Goal: Check status: Check status

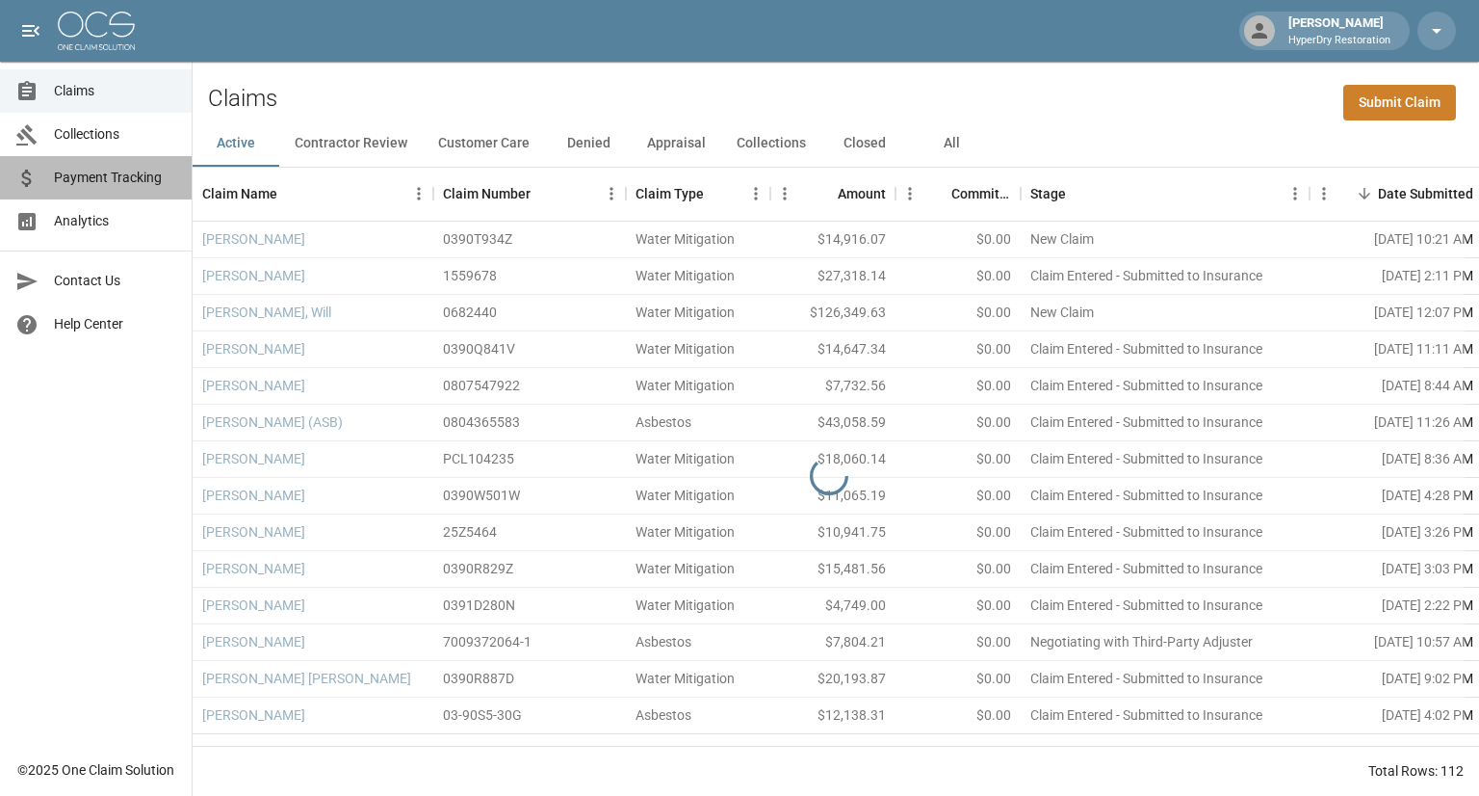
click at [122, 177] on span "Payment Tracking" at bounding box center [115, 178] width 122 height 20
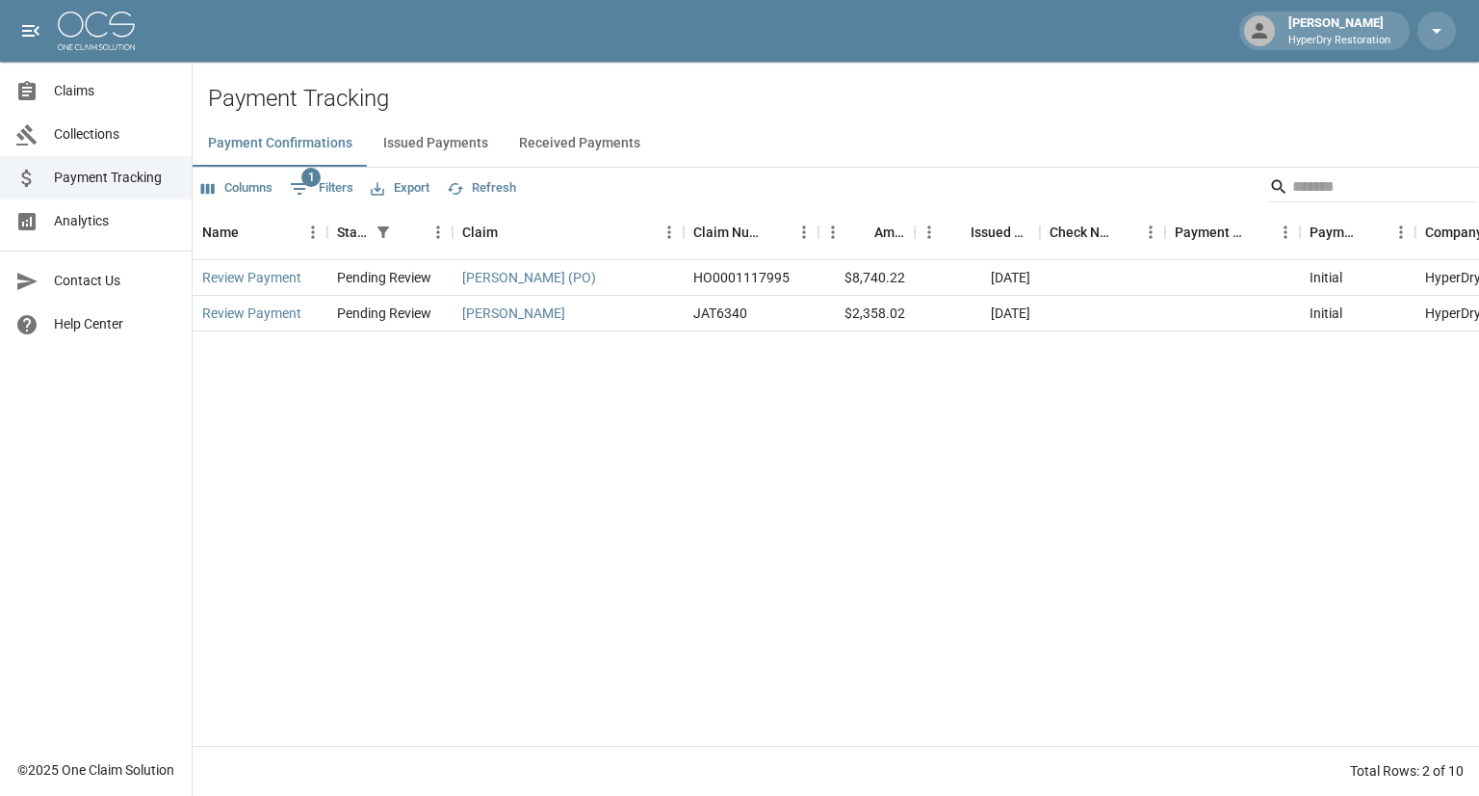
click at [557, 141] on button "Received Payments" at bounding box center [580, 143] width 152 height 46
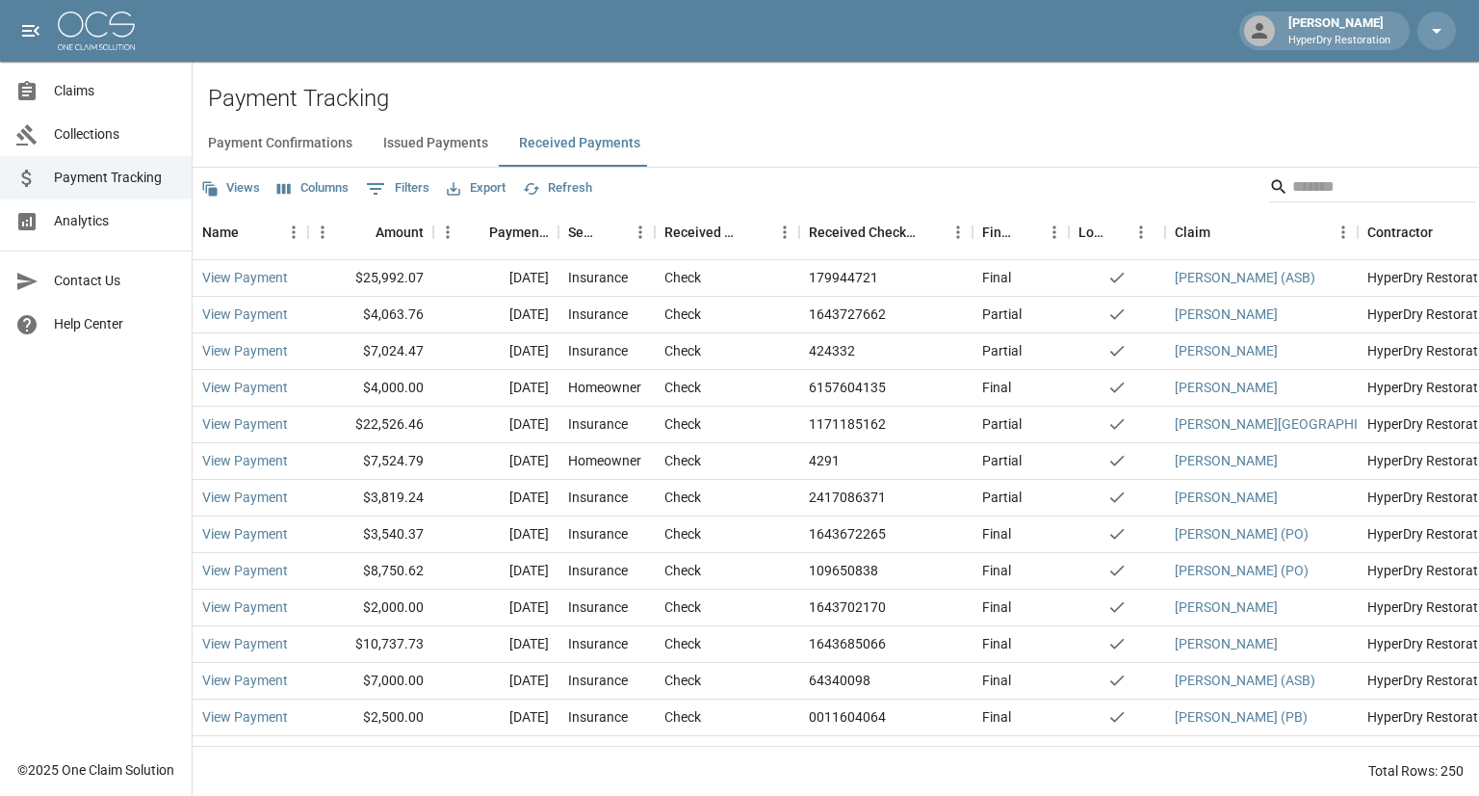
click at [66, 88] on span "Claims" at bounding box center [115, 91] width 122 height 20
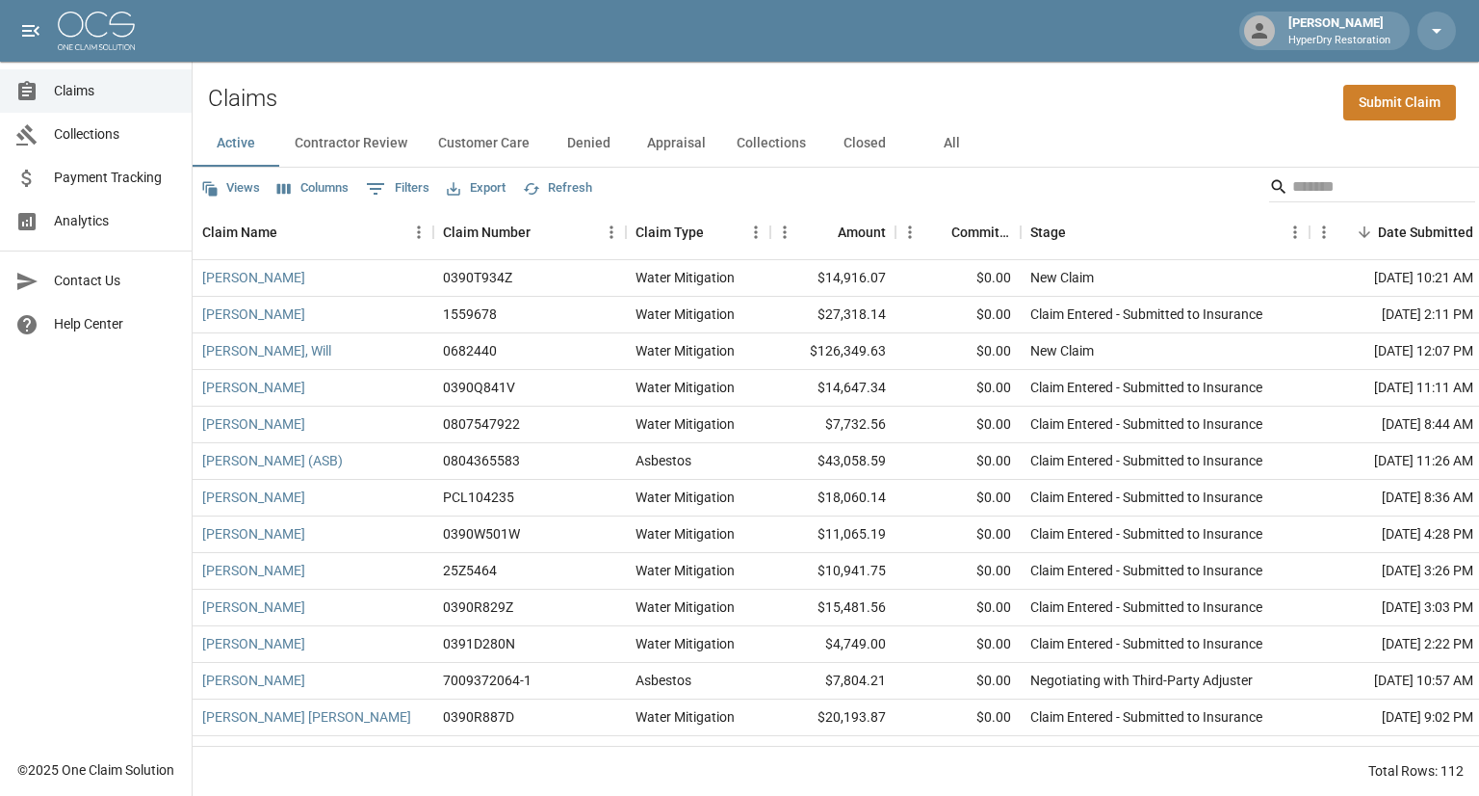
click at [134, 183] on span "Payment Tracking" at bounding box center [115, 178] width 122 height 20
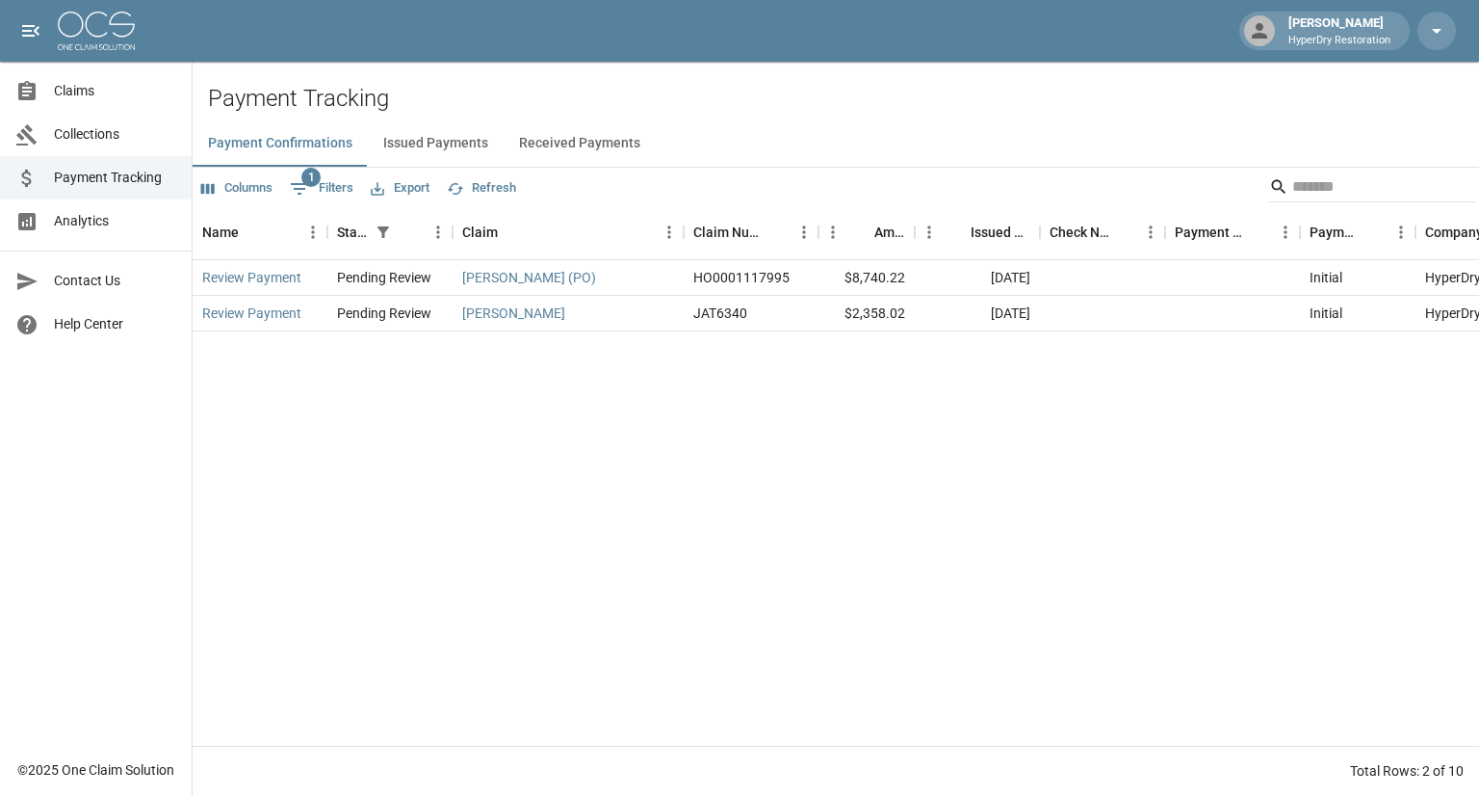
click at [579, 142] on button "Received Payments" at bounding box center [580, 143] width 152 height 46
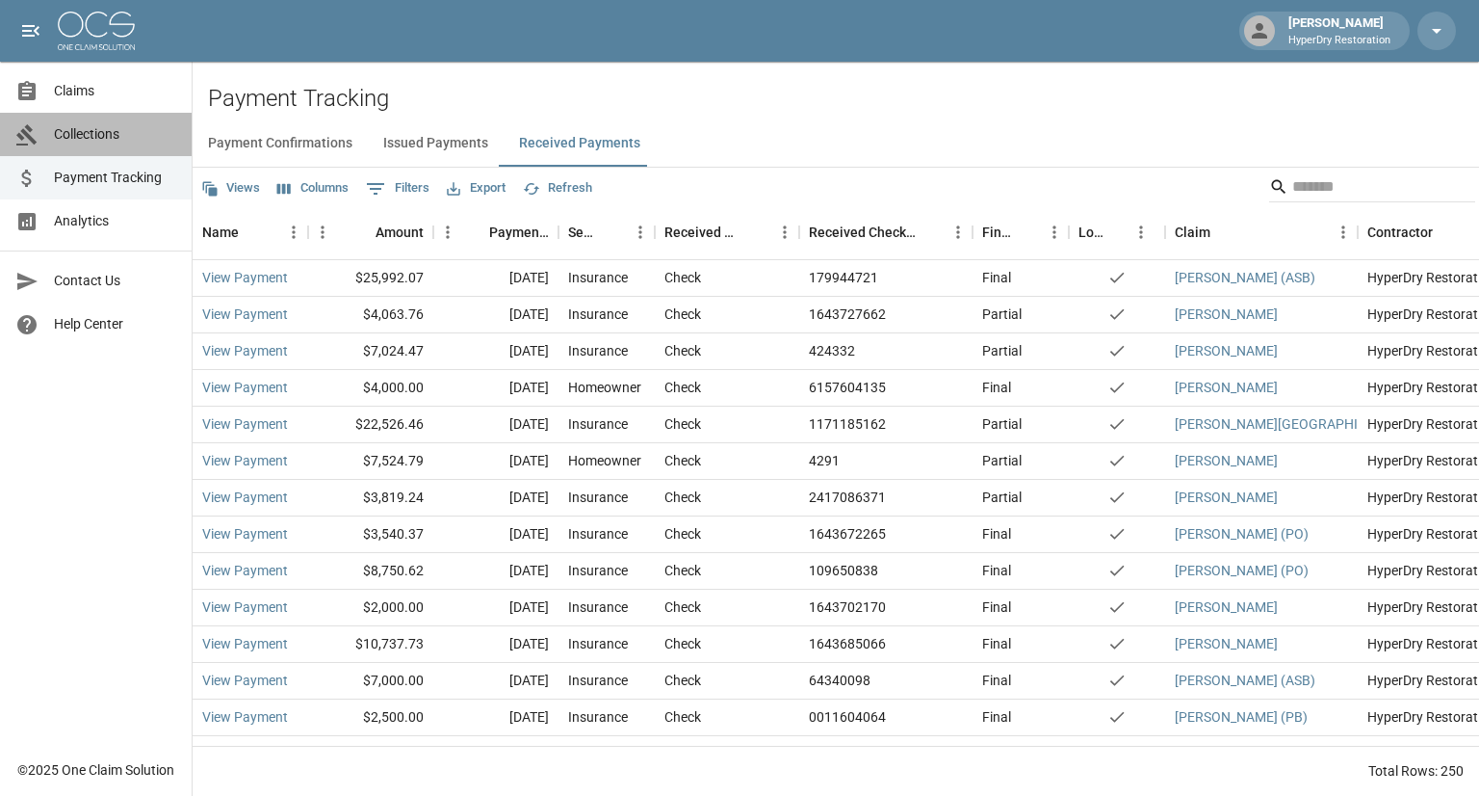
click at [123, 141] on span "Collections" at bounding box center [115, 134] width 122 height 20
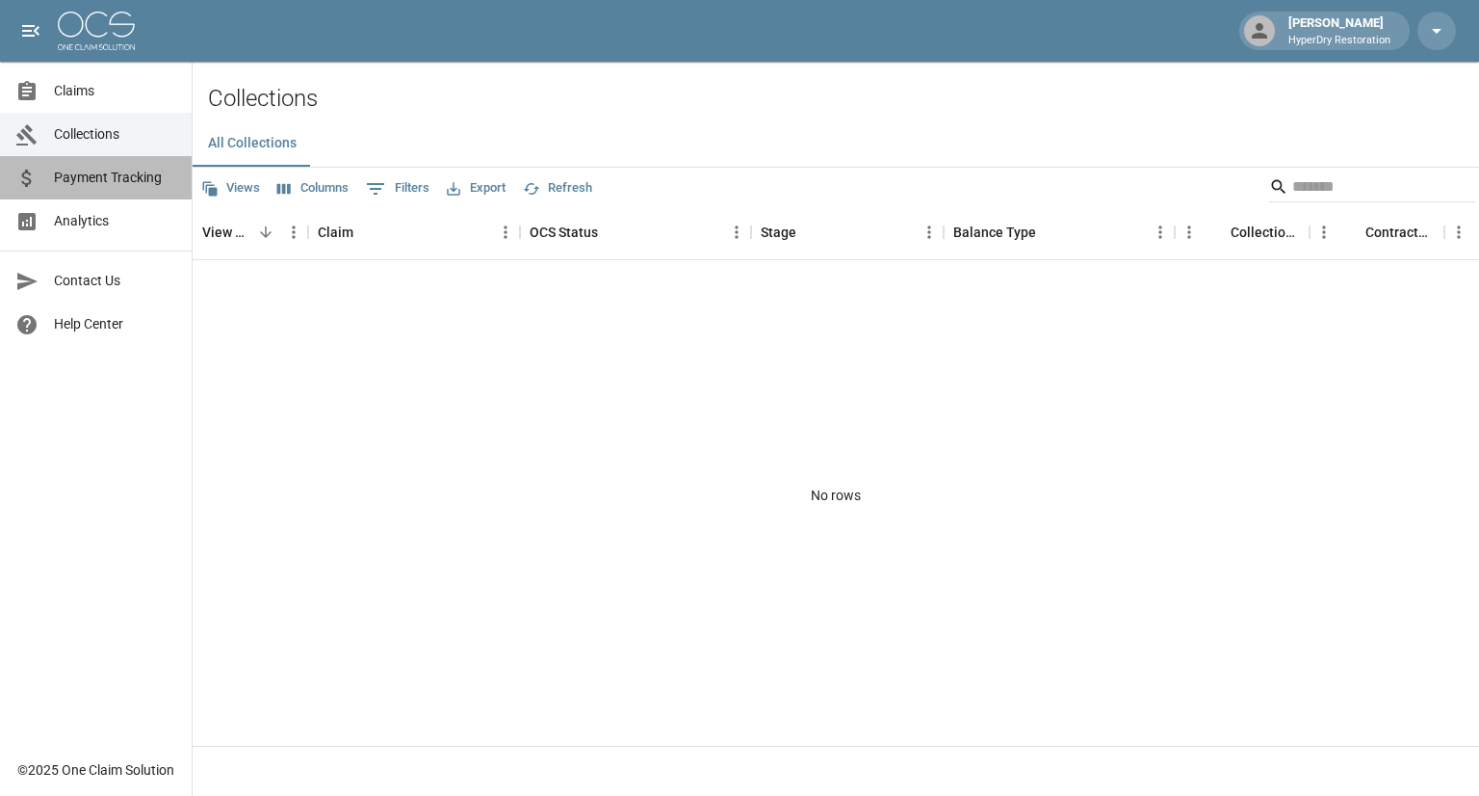
click at [108, 183] on span "Payment Tracking" at bounding box center [115, 178] width 122 height 20
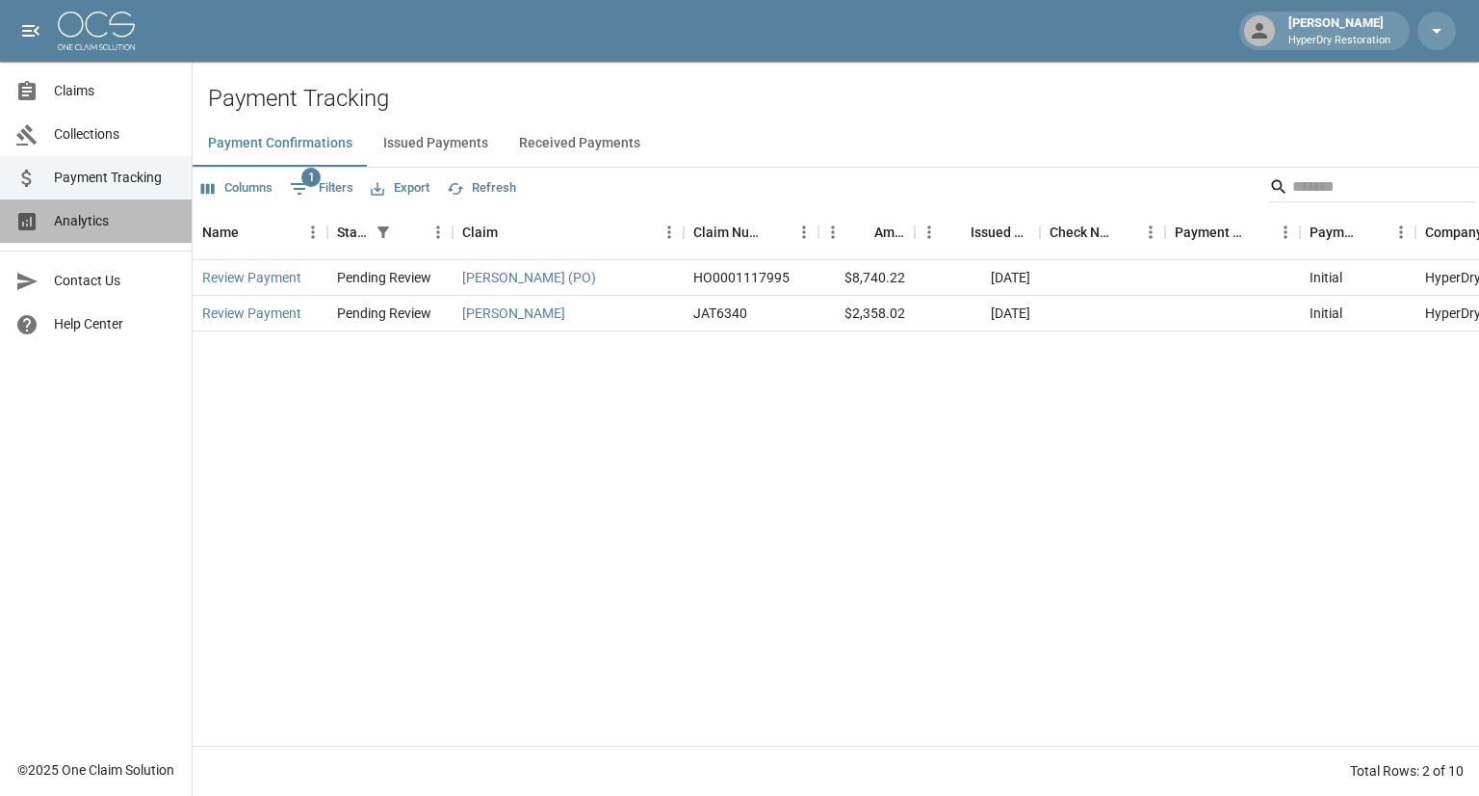
click at [104, 228] on span "Analytics" at bounding box center [115, 221] width 122 height 20
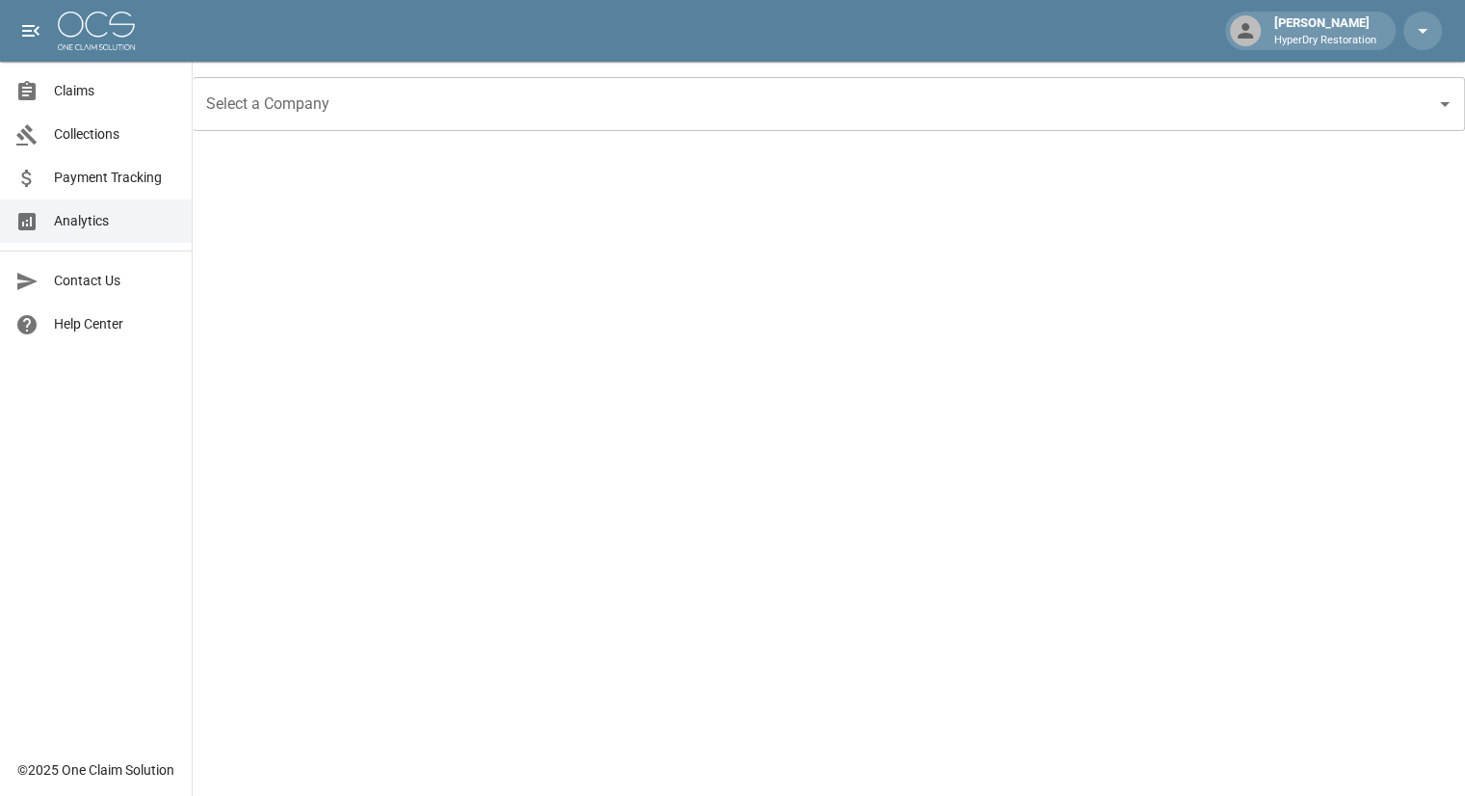
click at [156, 188] on link "Payment Tracking" at bounding box center [96, 177] width 192 height 43
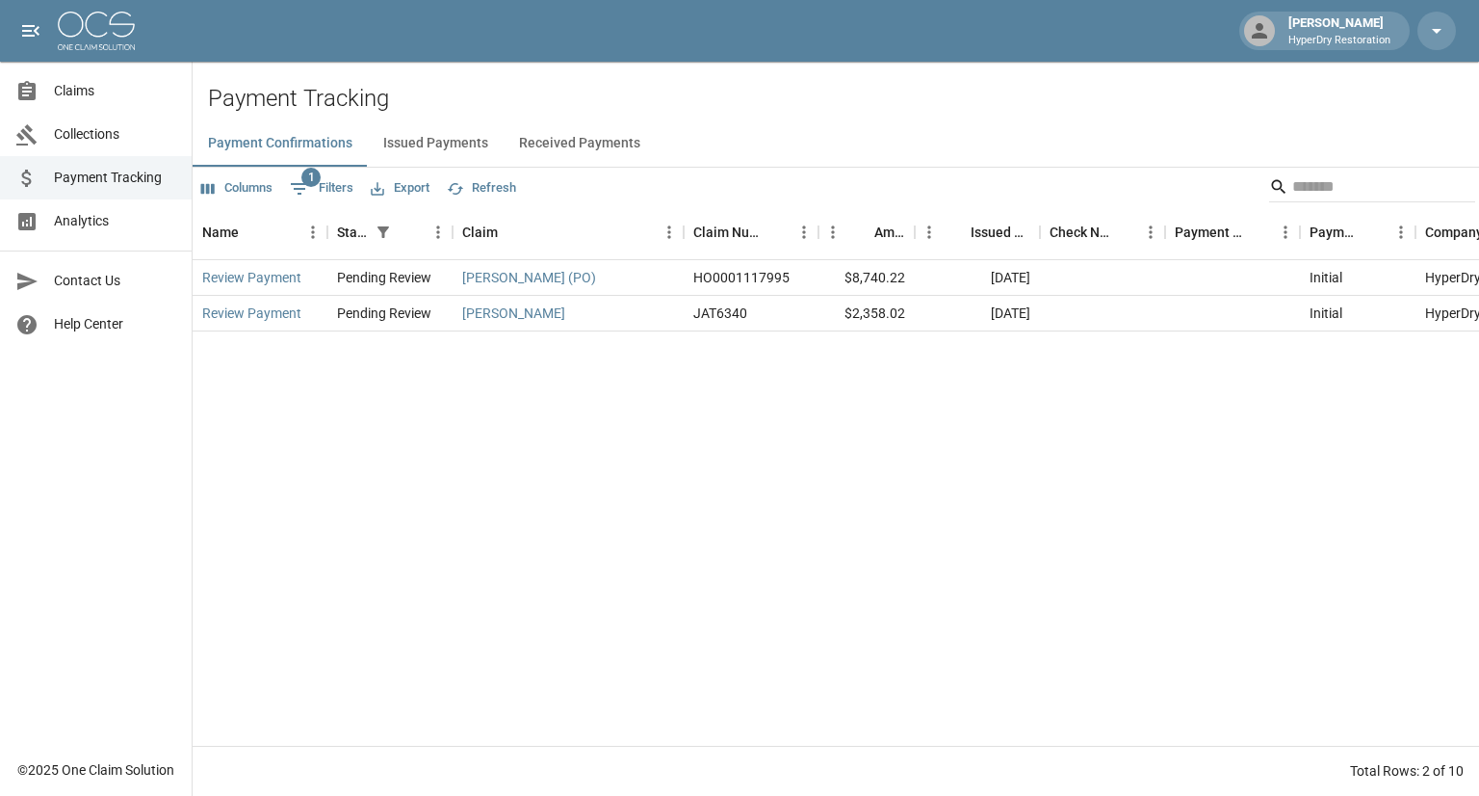
click at [563, 136] on button "Received Payments" at bounding box center [580, 143] width 152 height 46
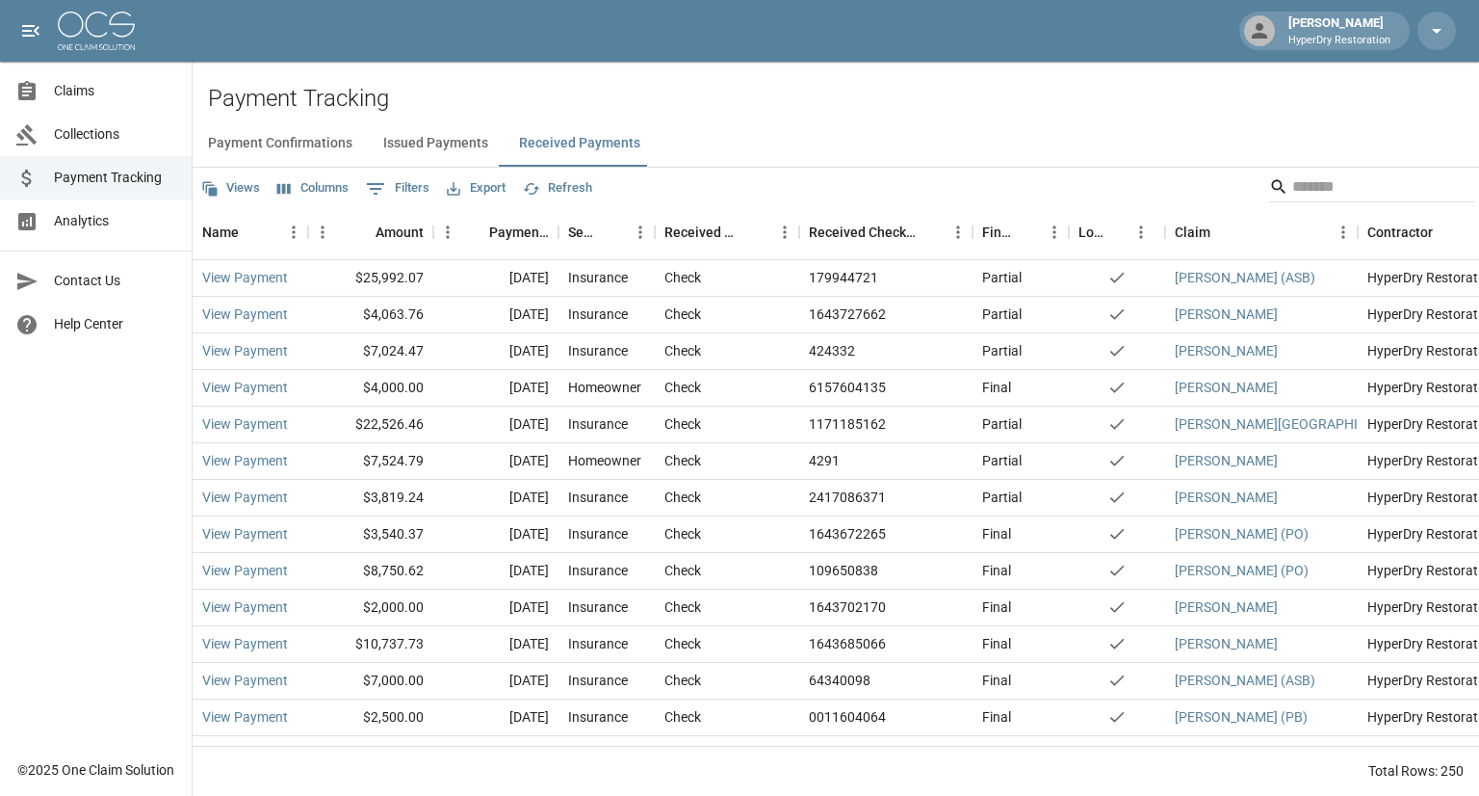
click at [104, 93] on span "Claims" at bounding box center [115, 91] width 122 height 20
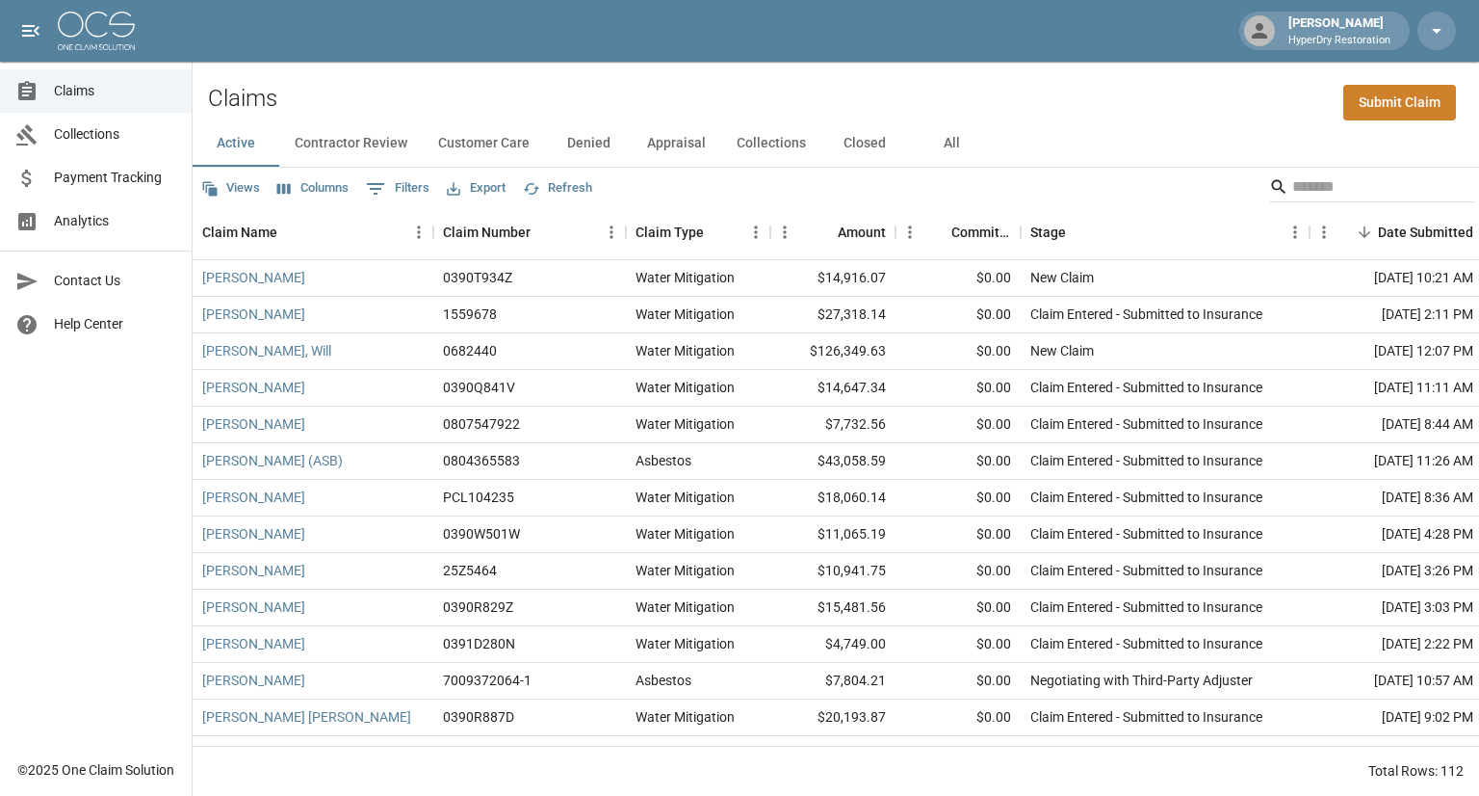
click at [104, 182] on span "Payment Tracking" at bounding box center [115, 178] width 122 height 20
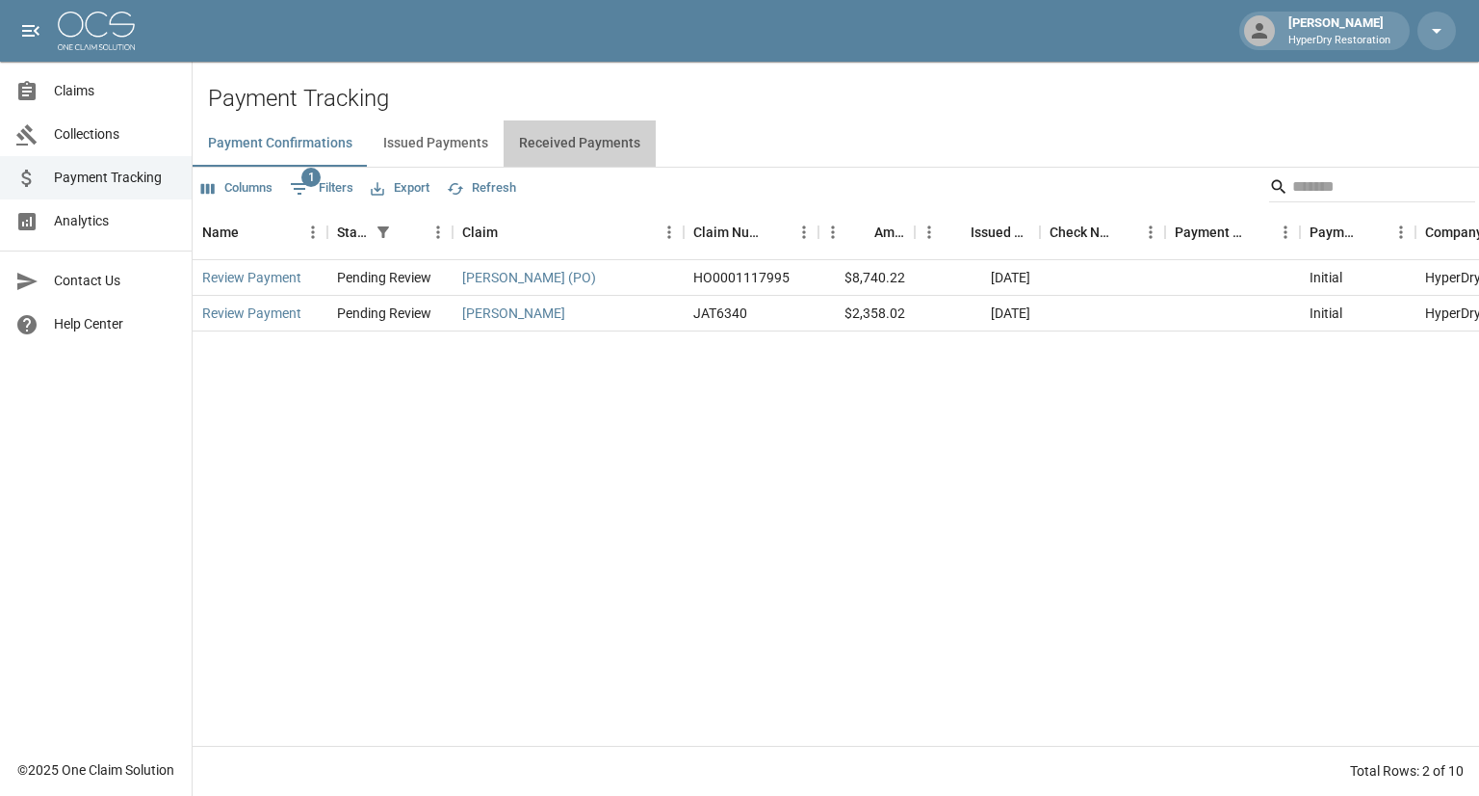
click at [578, 143] on button "Received Payments" at bounding box center [580, 143] width 152 height 46
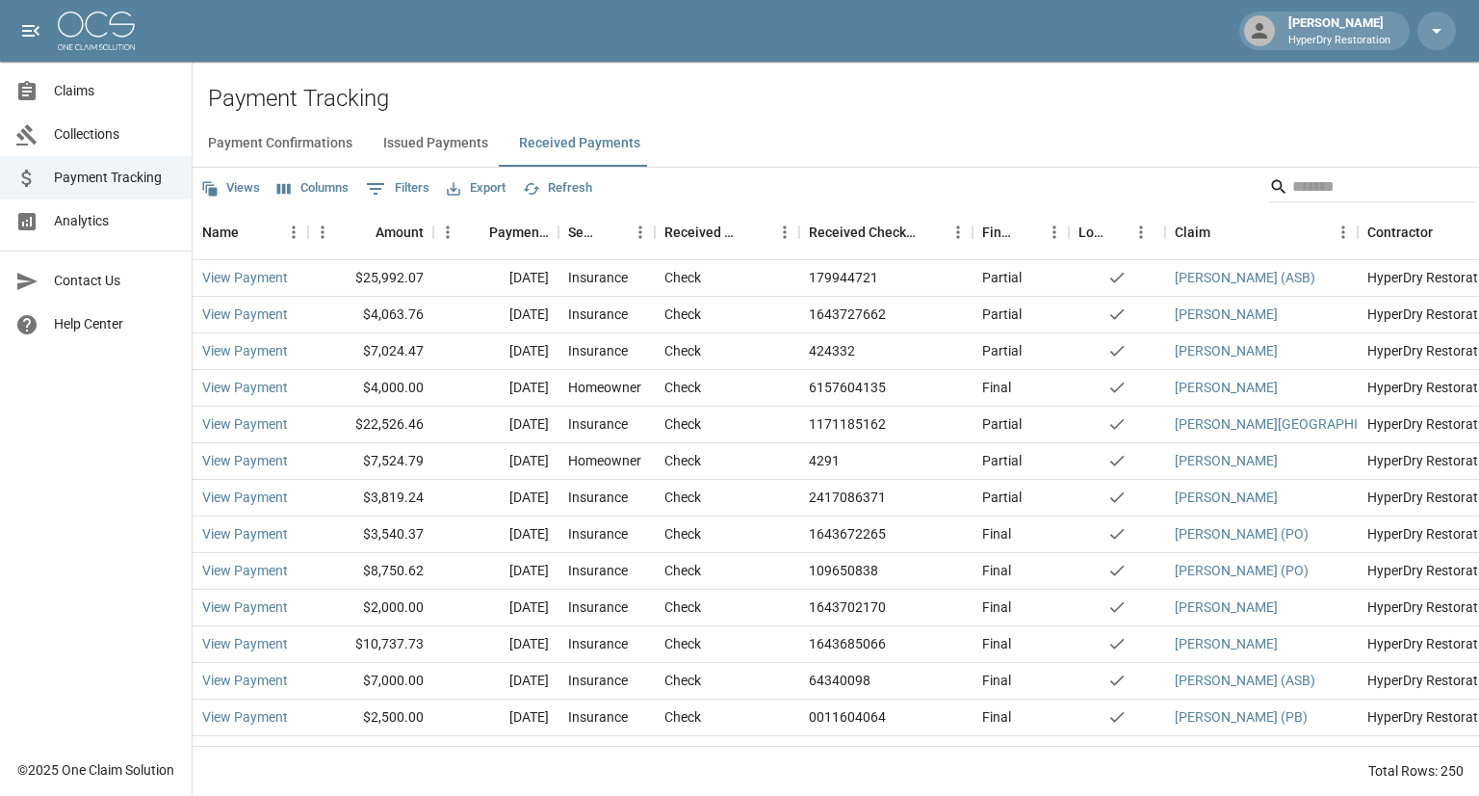
click at [118, 96] on span "Claims" at bounding box center [115, 91] width 122 height 20
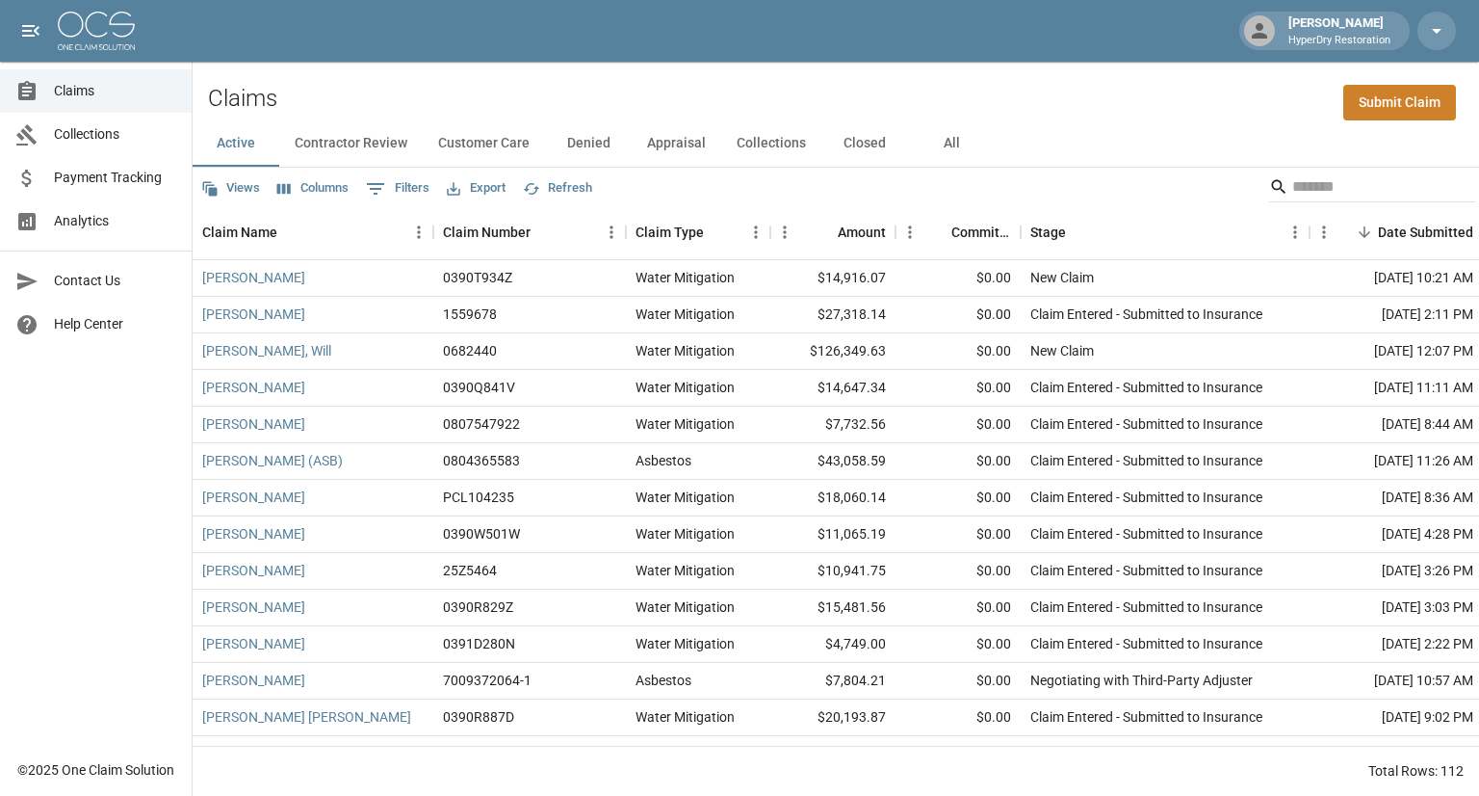
click at [954, 138] on button "All" at bounding box center [951, 143] width 87 height 46
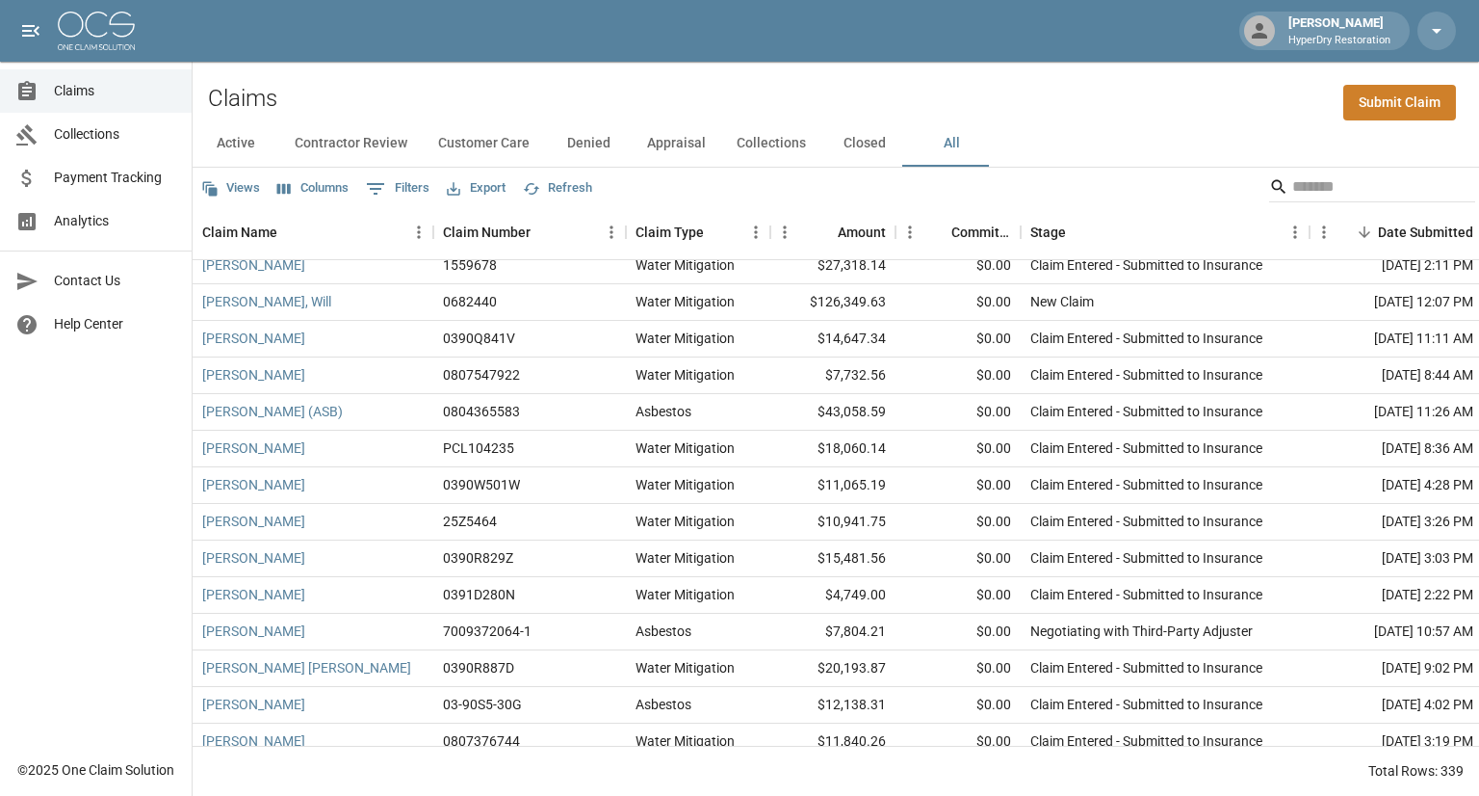
scroll to position [65, 0]
